Goal: Information Seeking & Learning: Learn about a topic

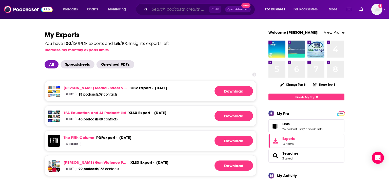
click at [159, 8] on input "Search podcasts, credits, & more..." at bounding box center [180, 9] width 60 height 8
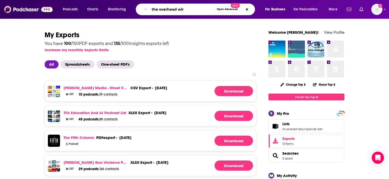
type input "the overhead wire"
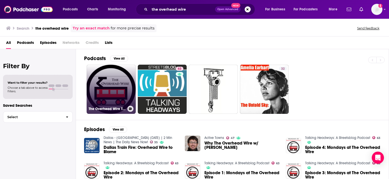
click at [113, 80] on link "The Overhead Wire Transcribed" at bounding box center [111, 89] width 49 height 49
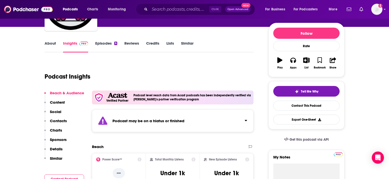
scroll to position [53, 0]
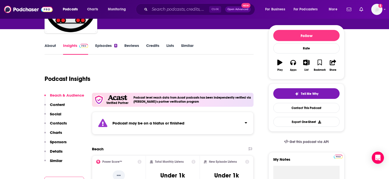
click at [103, 49] on link "Episodes 6" at bounding box center [106, 49] width 22 height 12
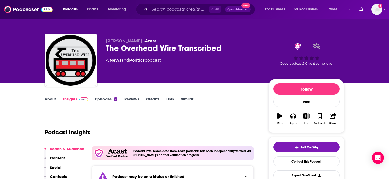
click at [59, 174] on p "Contacts" at bounding box center [58, 176] width 17 height 5
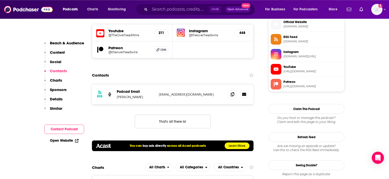
scroll to position [419, 0]
